Goal: Feedback & Contribution: Submit feedback/report problem

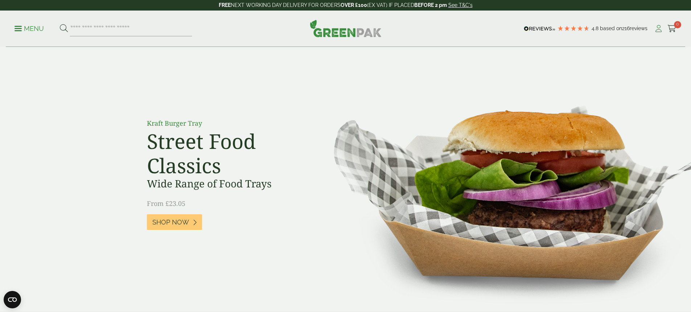
click at [655, 28] on icon at bounding box center [658, 28] width 9 height 7
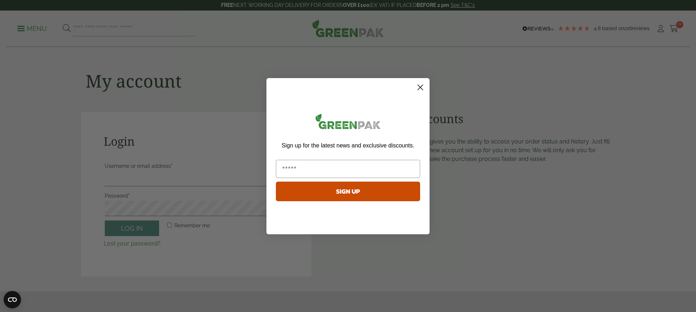
click at [420, 90] on circle "Close dialog" at bounding box center [421, 87] width 12 height 12
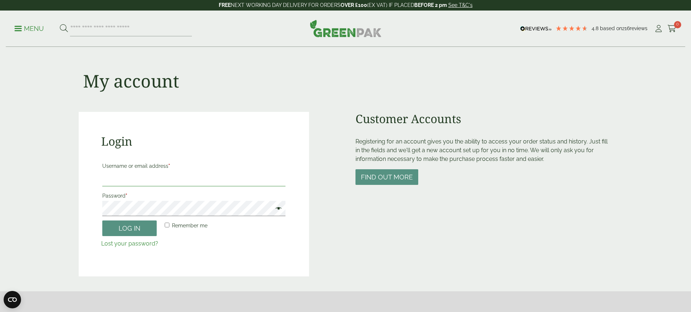
click at [172, 178] on input "Username or email address *" at bounding box center [193, 178] width 183 height 15
paste input "**********"
click at [279, 206] on span at bounding box center [276, 209] width 9 height 9
click at [141, 228] on button "Log in" at bounding box center [129, 228] width 54 height 16
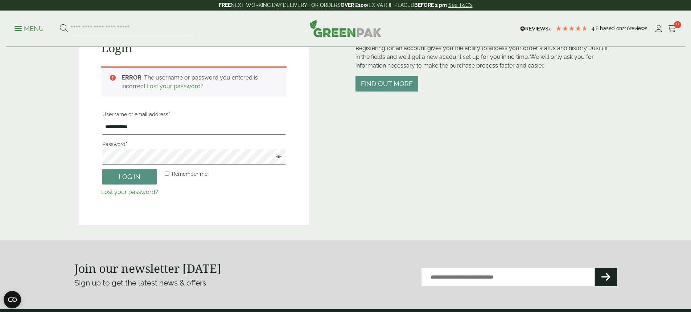
scroll to position [87, 0]
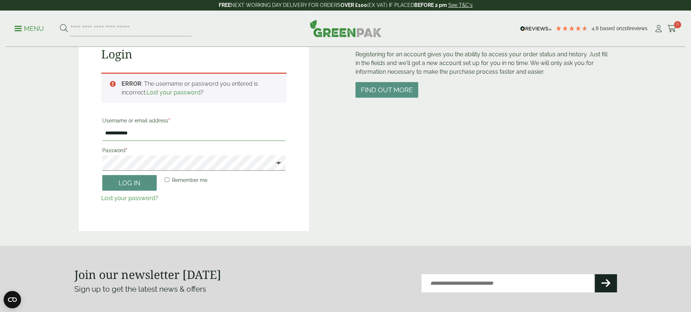
click at [155, 133] on input "**********" at bounding box center [193, 133] width 183 height 15
click at [136, 180] on button "Log in" at bounding box center [129, 183] width 54 height 16
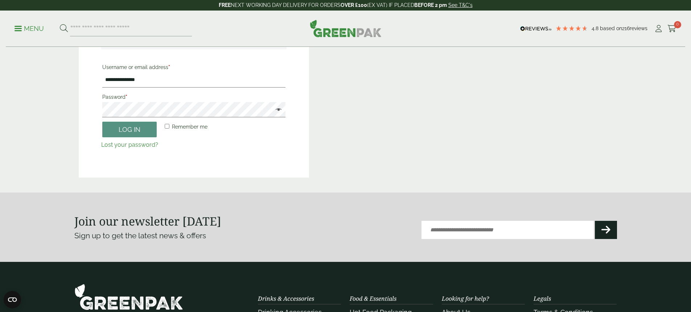
scroll to position [123, 0]
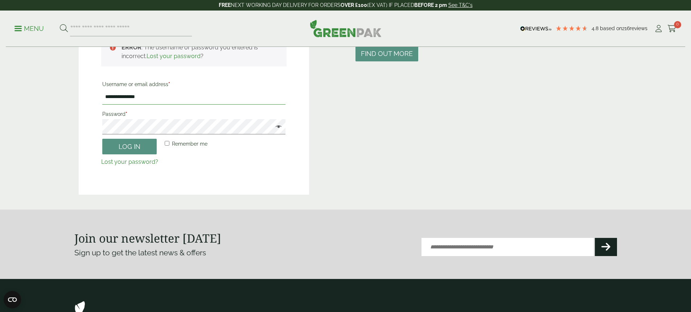
click at [150, 96] on input "**********" at bounding box center [193, 96] width 183 height 15
click at [140, 147] on button "Log in" at bounding box center [129, 147] width 54 height 16
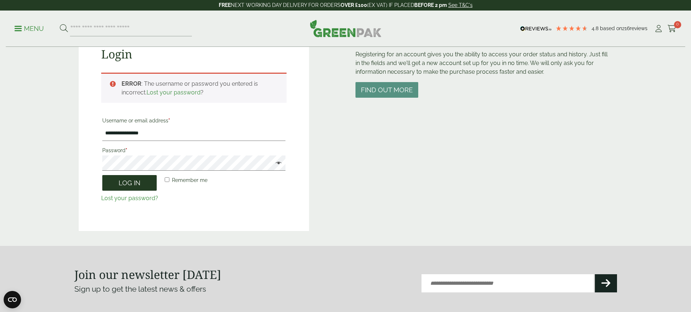
click at [142, 184] on button "Log in" at bounding box center [129, 183] width 54 height 16
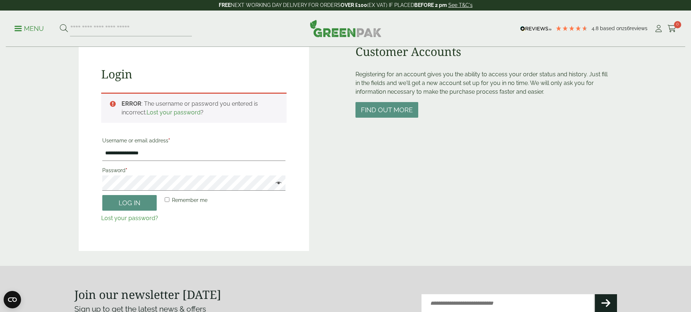
scroll to position [51, 0]
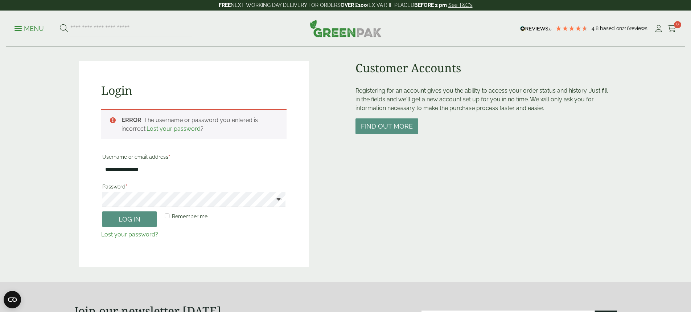
click at [152, 170] on input "**********" at bounding box center [193, 169] width 183 height 15
type input "**********"
click at [128, 218] on button "Log in" at bounding box center [129, 219] width 54 height 16
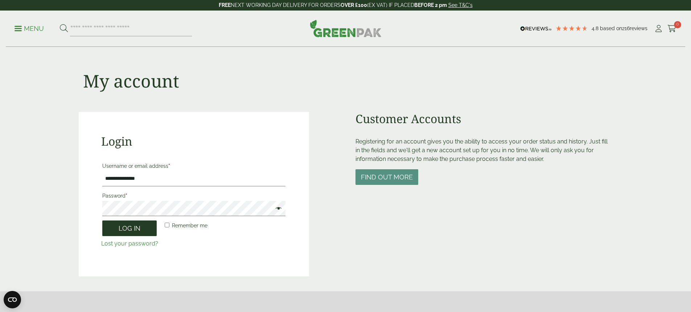
click at [148, 222] on button "Log in" at bounding box center [129, 228] width 54 height 16
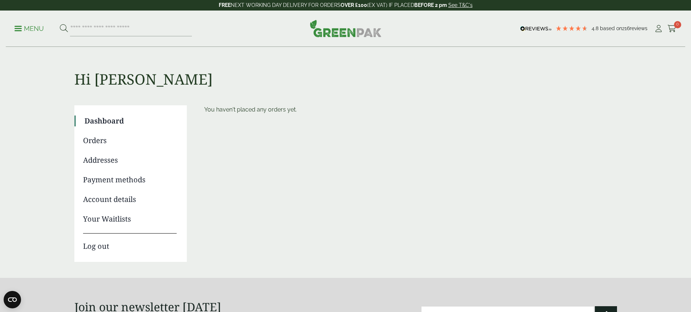
click at [674, 25] on span "0" at bounding box center [677, 24] width 7 height 7
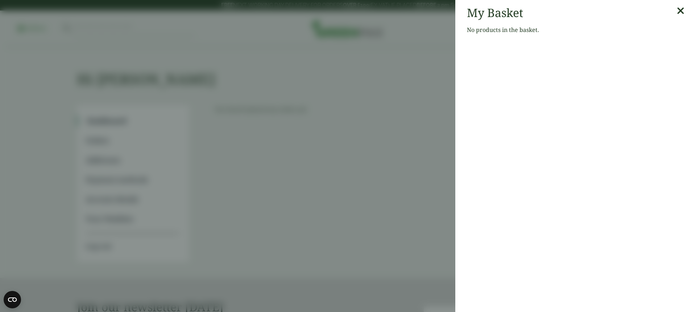
click at [677, 12] on icon at bounding box center [681, 11] width 8 height 10
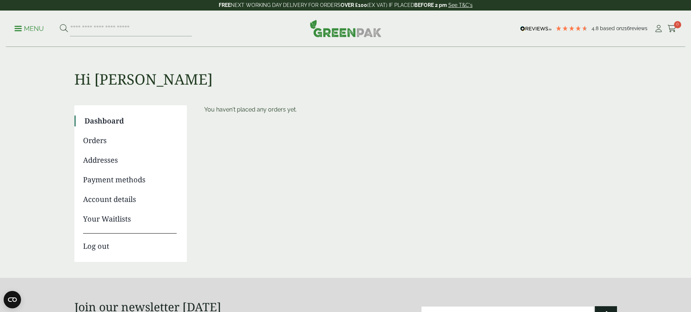
click at [89, 139] on link "Orders" at bounding box center [130, 140] width 94 height 11
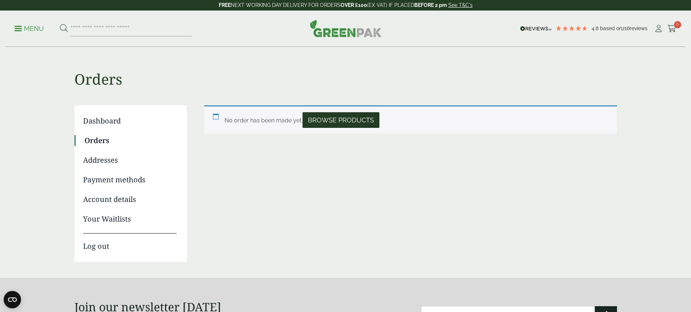
click at [322, 118] on span "Browse products" at bounding box center [341, 120] width 66 height 8
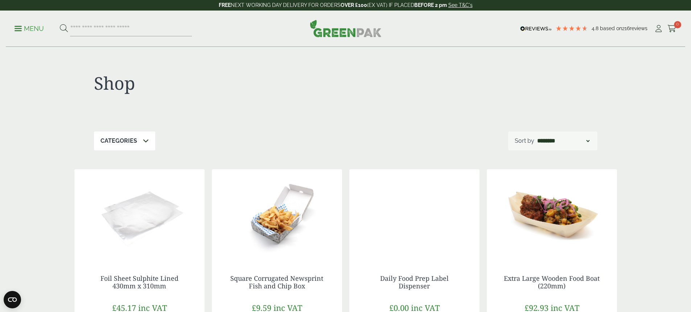
click at [339, 30] on img at bounding box center [346, 28] width 72 height 17
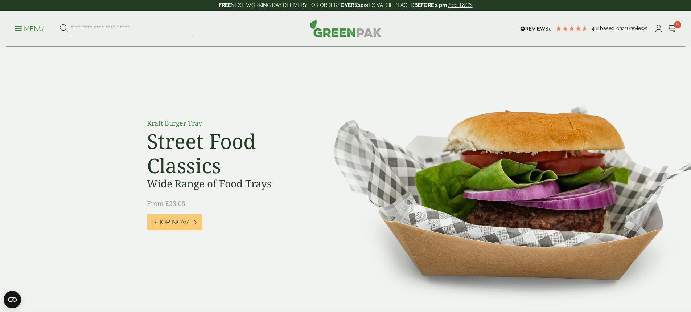
click at [105, 28] on input "search" at bounding box center [131, 28] width 122 height 15
click at [20, 27] on p "Menu" at bounding box center [29, 28] width 29 height 9
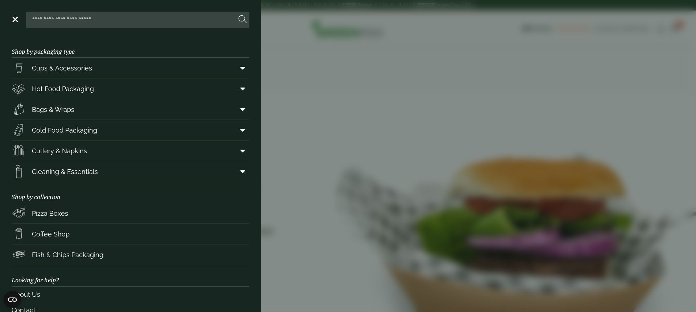
click at [83, 22] on input "search" at bounding box center [132, 19] width 207 height 15
click at [224, 68] on link "Cups & Accessories" at bounding box center [131, 68] width 238 height 20
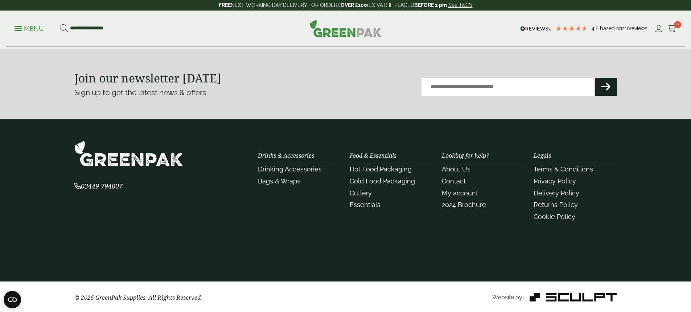
scroll to position [903, 0]
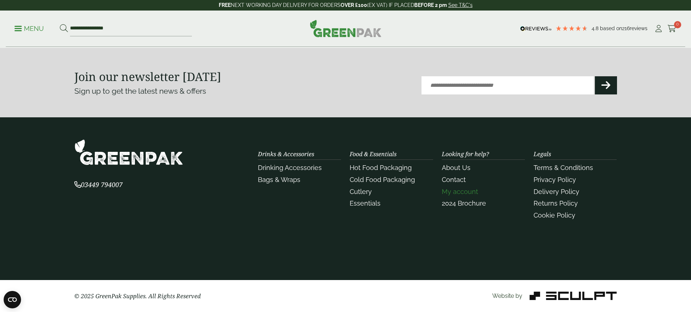
click at [451, 189] on link "My account" at bounding box center [460, 192] width 36 height 8
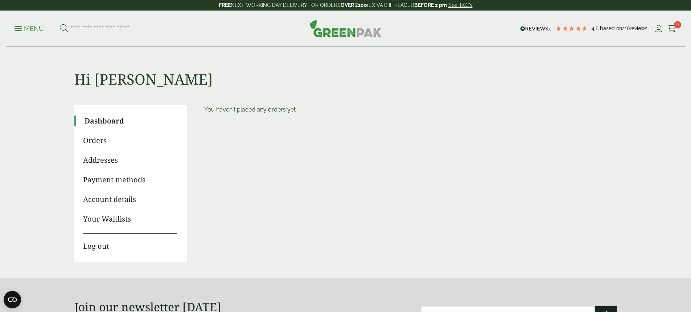
click at [85, 31] on input "search" at bounding box center [131, 28] width 122 height 15
type input "*******"
click at [60, 24] on button at bounding box center [64, 28] width 8 height 9
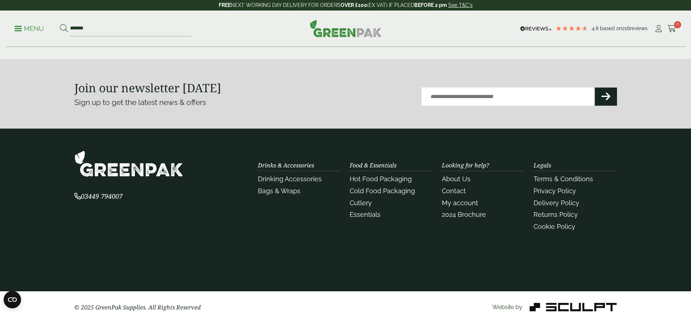
scroll to position [213, 0]
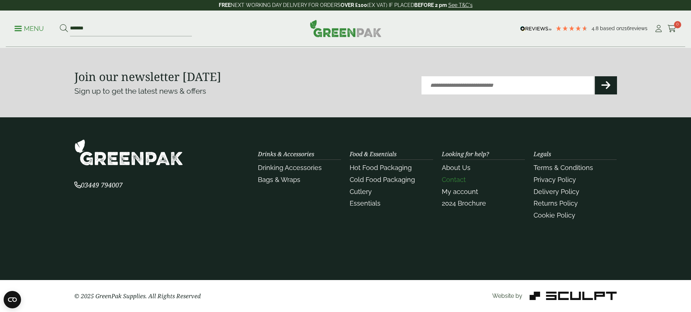
click at [457, 177] on link "Contact" at bounding box center [454, 180] width 24 height 8
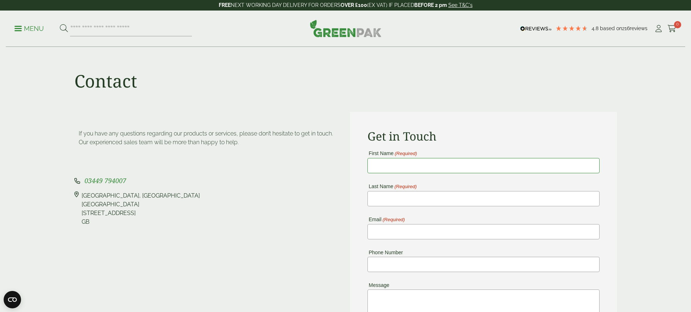
click at [422, 166] on input "First Name (Required)" at bounding box center [483, 165] width 232 height 15
type input "*********"
type input "**********"
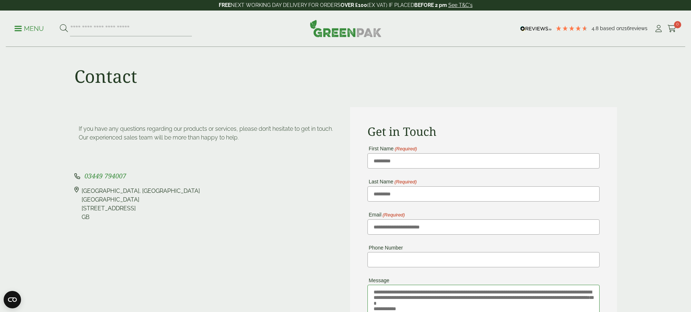
scroll to position [10, 0]
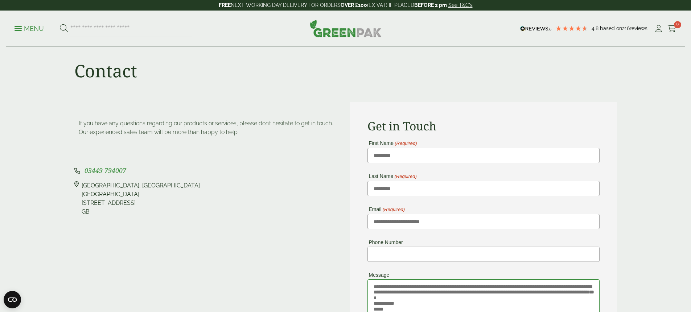
paste textarea
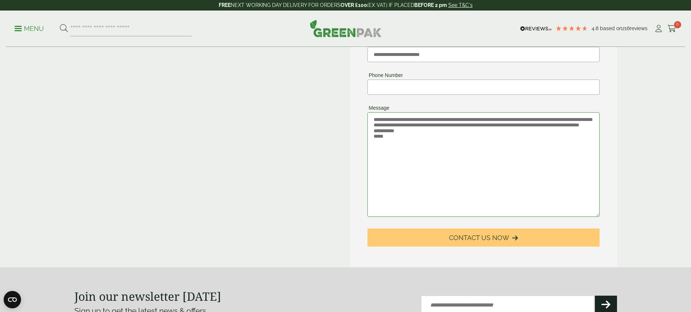
scroll to position [192, 0]
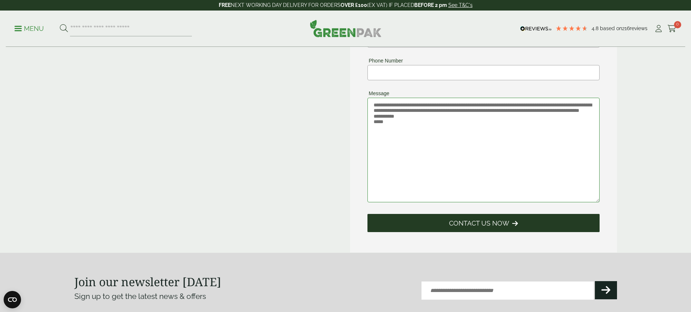
type textarea "**********"
click at [506, 224] on span "Contact Us Now" at bounding box center [479, 223] width 60 height 8
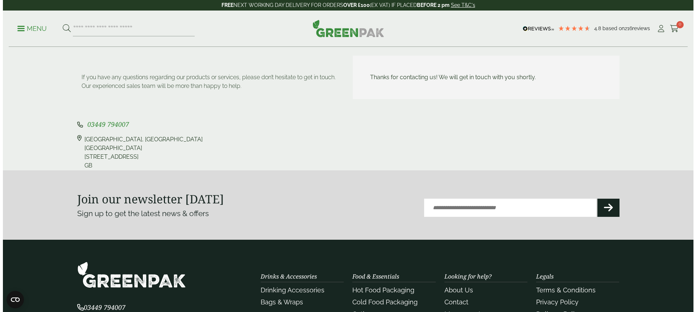
scroll to position [0, 0]
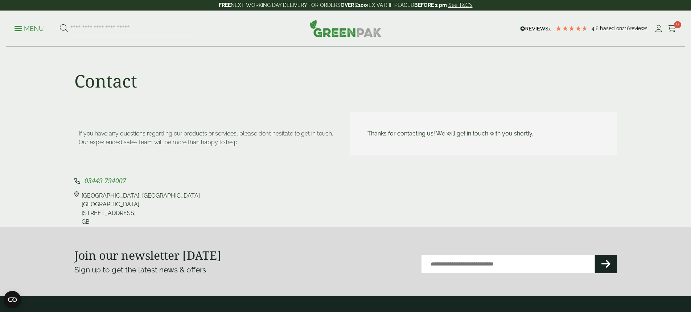
click at [27, 28] on p "Menu" at bounding box center [29, 28] width 29 height 9
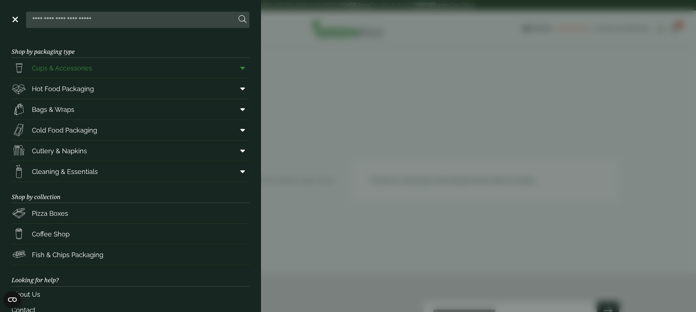
click at [233, 63] on span at bounding box center [241, 68] width 16 height 14
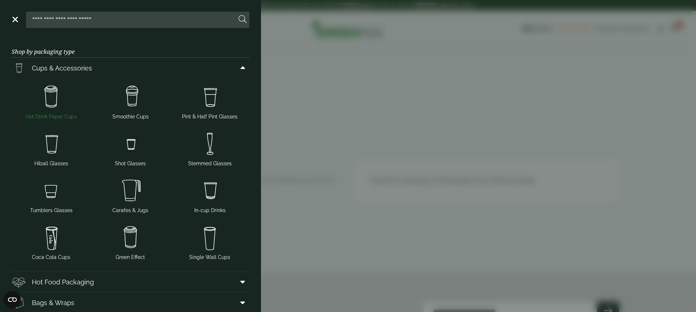
click at [55, 100] on img at bounding box center [52, 96] width 74 height 29
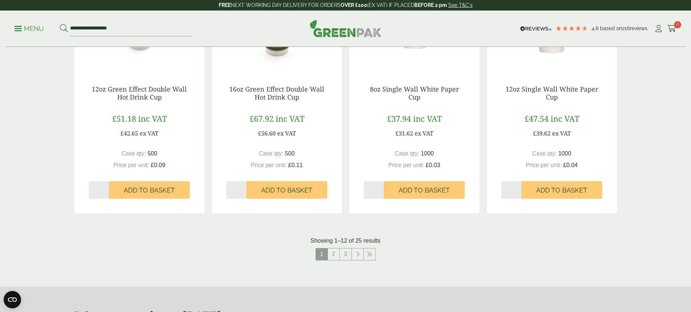
scroll to position [687, 0]
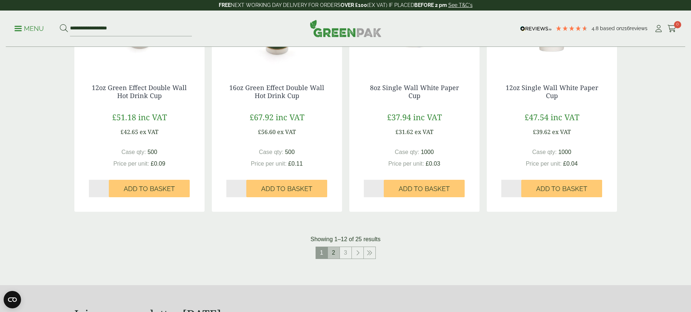
click at [331, 255] on link "2" at bounding box center [334, 253] width 12 height 12
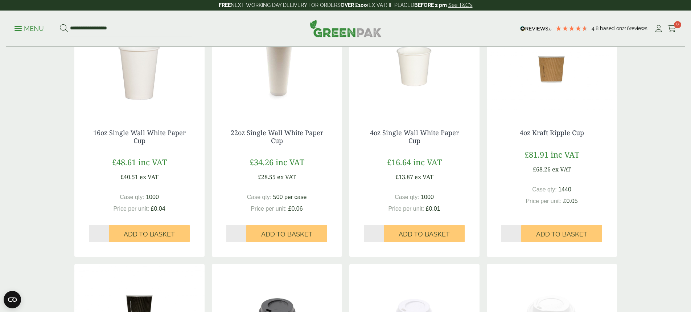
scroll to position [174, 0]
